Goal: Task Accomplishment & Management: Complete application form

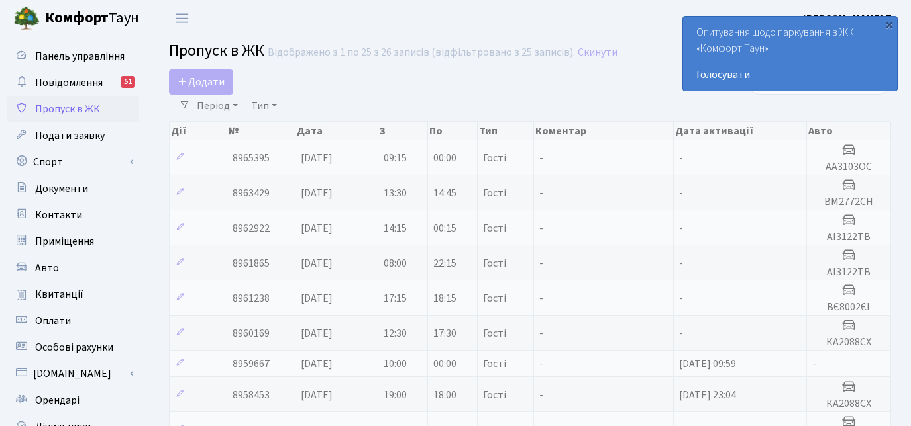
select select "25"
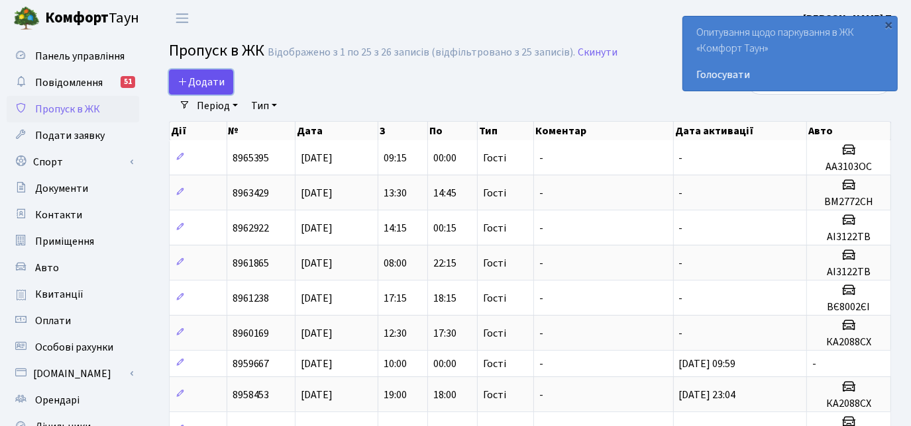
click at [201, 81] on span "Додати" at bounding box center [200, 82] width 47 height 15
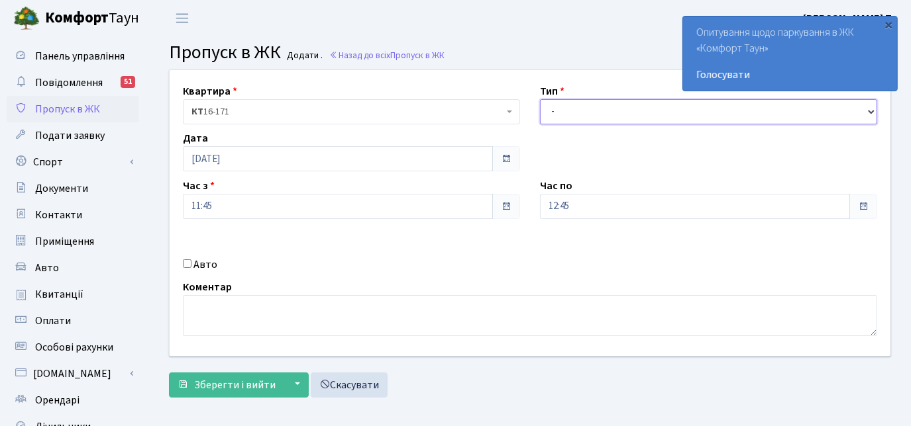
click at [593, 114] on select "- Доставка Таксі Гості Сервіс" at bounding box center [708, 111] width 337 height 25
select select "3"
click at [540, 99] on select "- Доставка Таксі Гості Сервіс" at bounding box center [708, 111] width 337 height 25
drag, startPoint x: 184, startPoint y: 264, endPoint x: 209, endPoint y: 260, distance: 25.5
click at [189, 264] on input "Авто" at bounding box center [187, 264] width 9 height 9
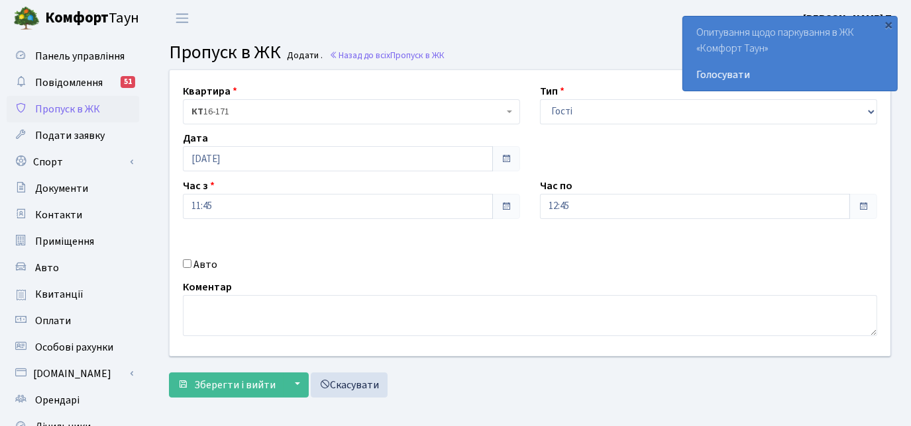
checkbox input "true"
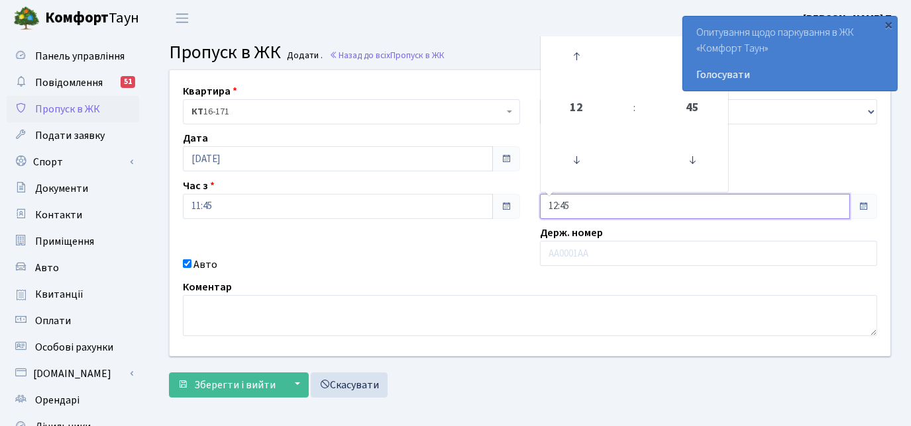
click at [564, 210] on input "12:45" at bounding box center [695, 206] width 310 height 25
drag, startPoint x: 586, startPoint y: 77, endPoint x: 577, endPoint y: 62, distance: 16.9
click at [586, 77] on link at bounding box center [576, 56] width 39 height 48
click at [577, 62] on icon at bounding box center [576, 56] width 36 height 36
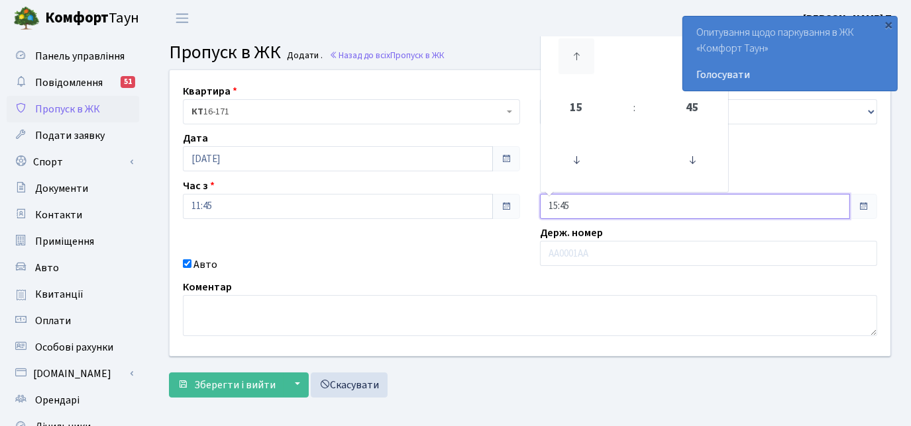
click at [577, 62] on icon at bounding box center [576, 56] width 36 height 36
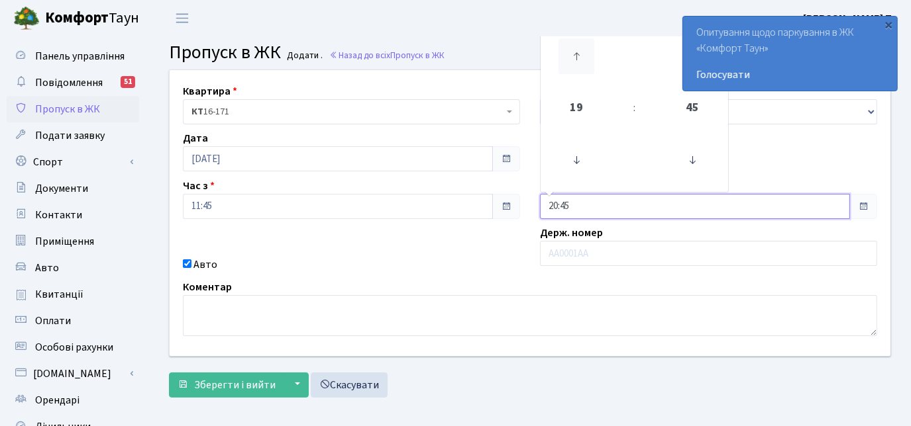
click at [577, 62] on icon at bounding box center [576, 56] width 36 height 36
click at [696, 169] on icon at bounding box center [692, 160] width 36 height 36
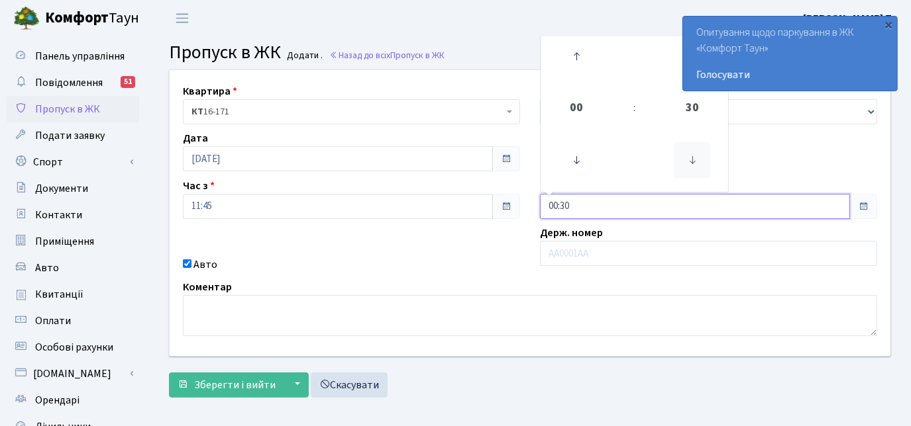
click at [696, 170] on icon at bounding box center [692, 160] width 36 height 36
type input "00:00"
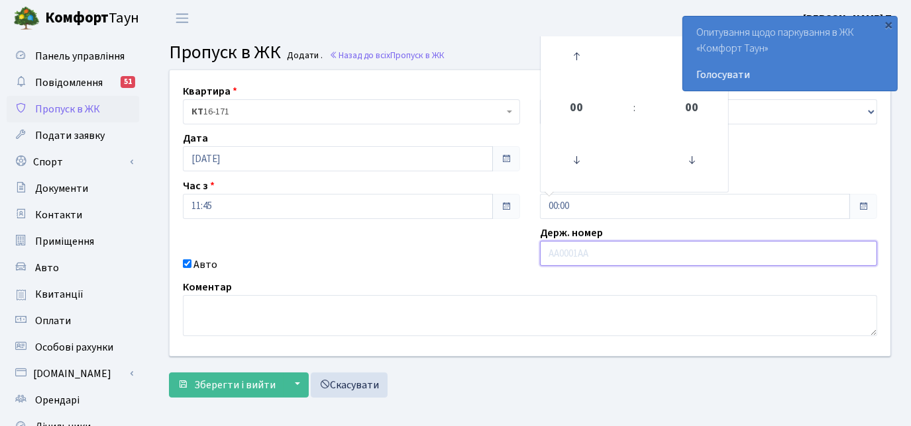
drag, startPoint x: 615, startPoint y: 254, endPoint x: 605, endPoint y: 255, distance: 9.3
click at [613, 254] on input "text" at bounding box center [708, 253] width 337 height 25
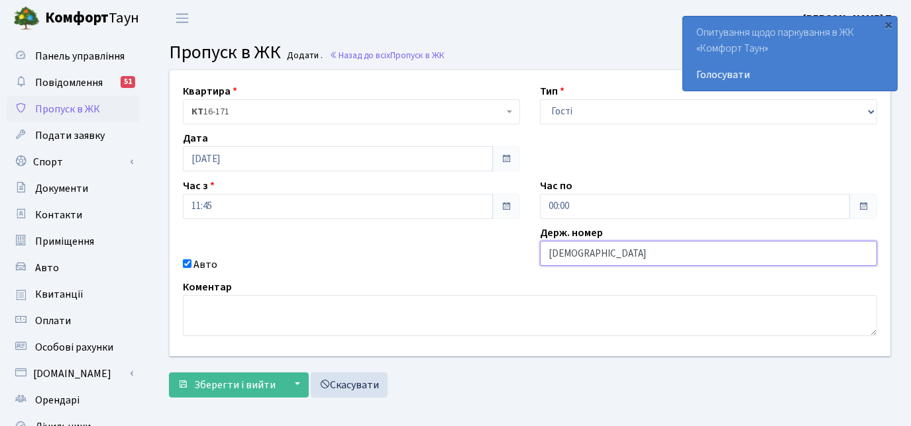
type input "КА9774ОХ"
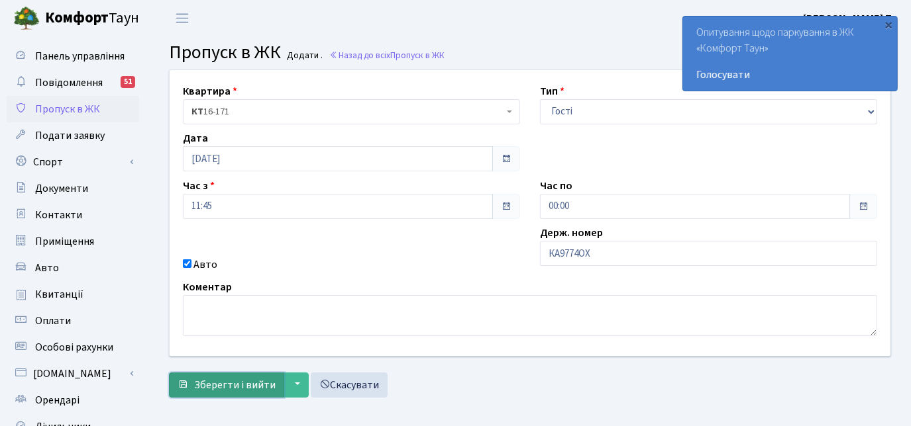
click at [198, 386] on span "Зберегти і вийти" at bounding box center [234, 385] width 81 height 15
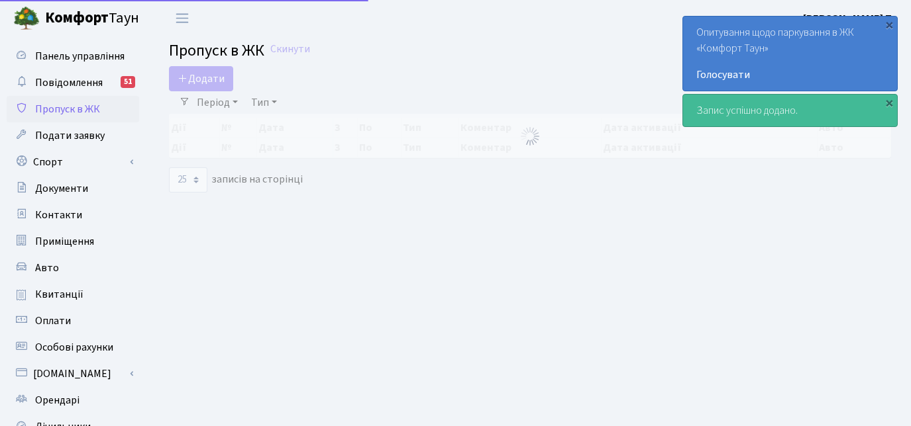
select select "25"
